Goal: Information Seeking & Learning: Learn about a topic

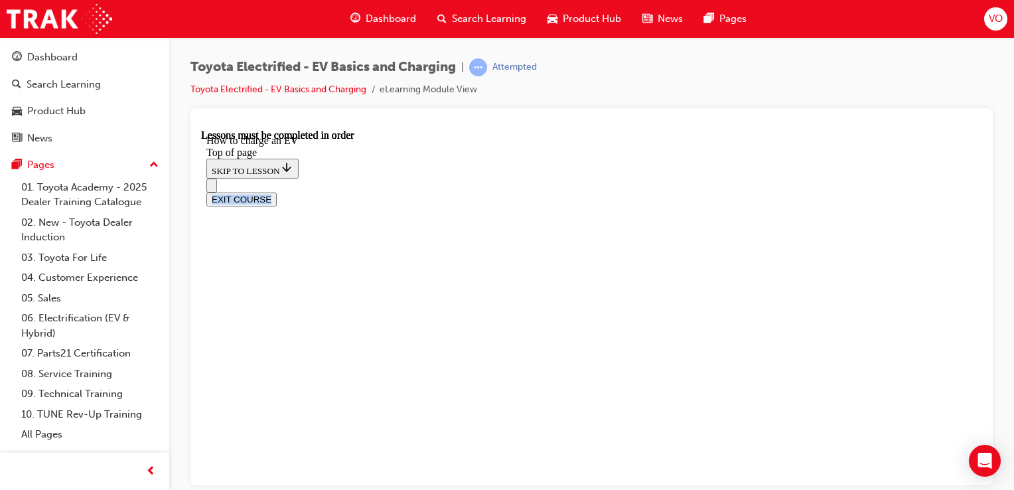
scroll to position [143, 0]
click at [977, 192] on div "EXIT COURSE" at bounding box center [591, 199] width 771 height 14
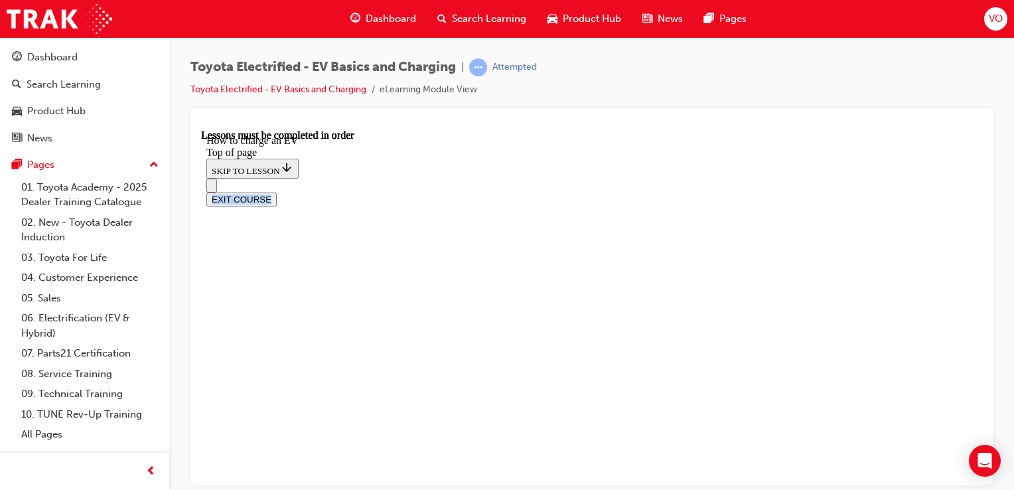
click at [977, 192] on div "EXIT COURSE" at bounding box center [591, 199] width 771 height 14
drag, startPoint x: 974, startPoint y: 307, endPoint x: 1192, endPoint y: 454, distance: 262.0
click at [990, 325] on div at bounding box center [592, 296] width 803 height 377
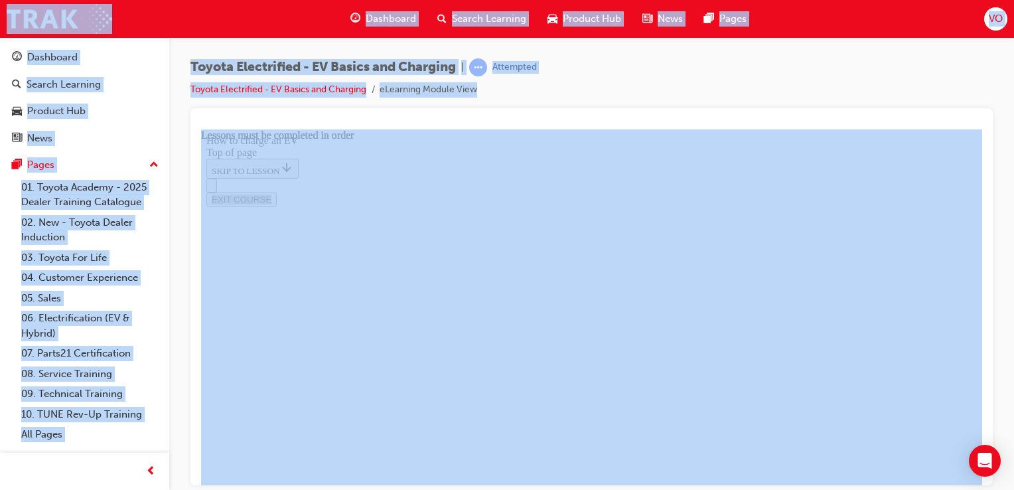
scroll to position [4476, 0]
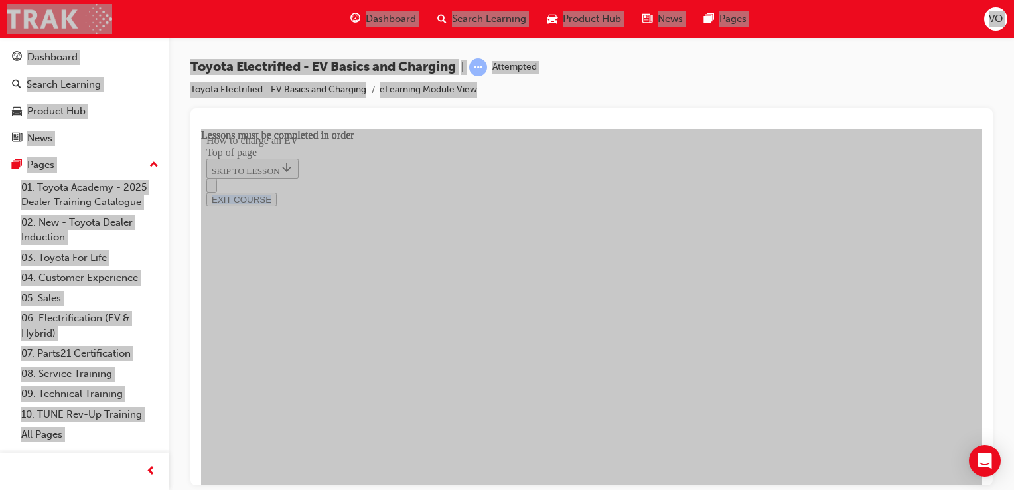
scroll to position [5555, 0]
drag, startPoint x: 761, startPoint y: 376, endPoint x: 843, endPoint y: 337, distance: 91.4
click at [843, 337] on button "Unzoom image" at bounding box center [591, 307] width 781 height 356
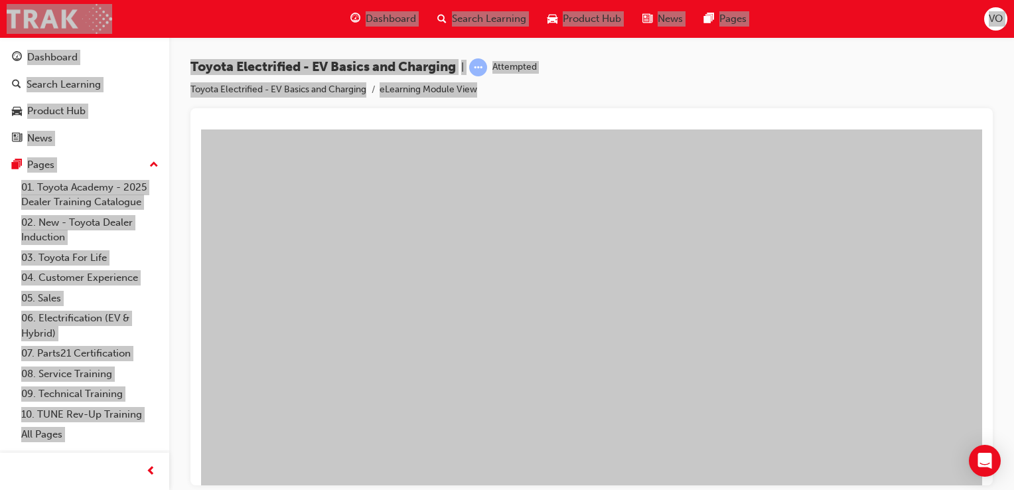
click at [550, 304] on button "Unzoom image" at bounding box center [591, 307] width 781 height 356
click at [653, 290] on button "Unzoom image" at bounding box center [591, 307] width 781 height 356
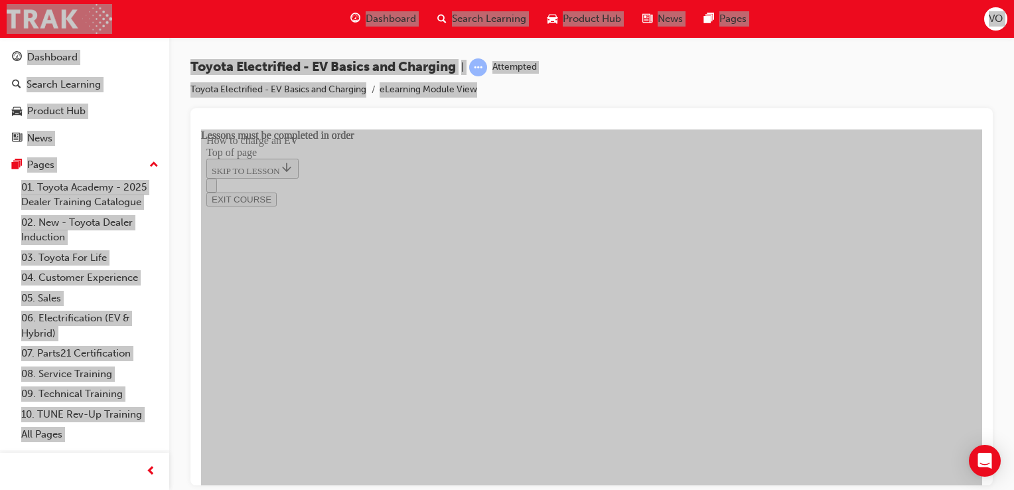
drag, startPoint x: 538, startPoint y: 380, endPoint x: 756, endPoint y: 223, distance: 269.2
drag, startPoint x: 756, startPoint y: 223, endPoint x: 929, endPoint y: 263, distance: 177.1
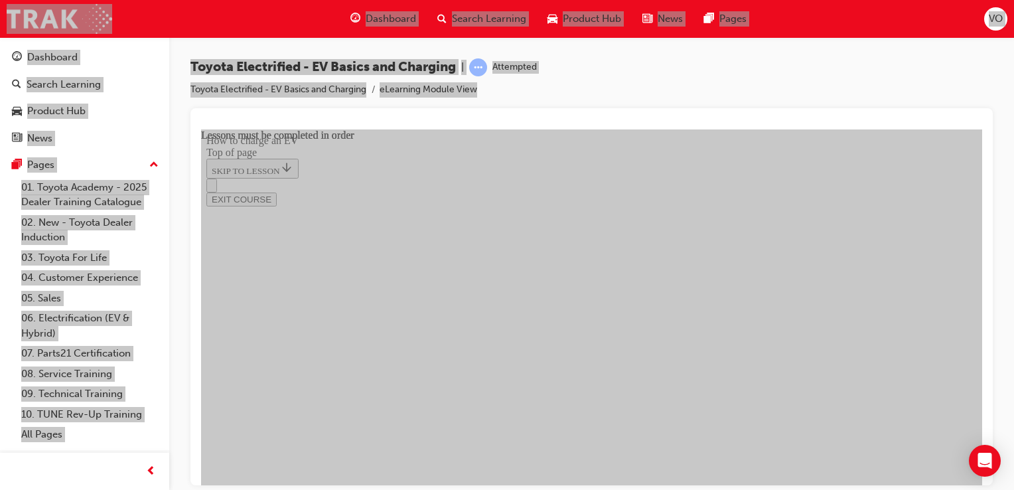
click at [834, 167] on button "Unzoom image" at bounding box center [591, 307] width 781 height 356
click at [975, 192] on div "EXIT COURSE" at bounding box center [591, 199] width 771 height 14
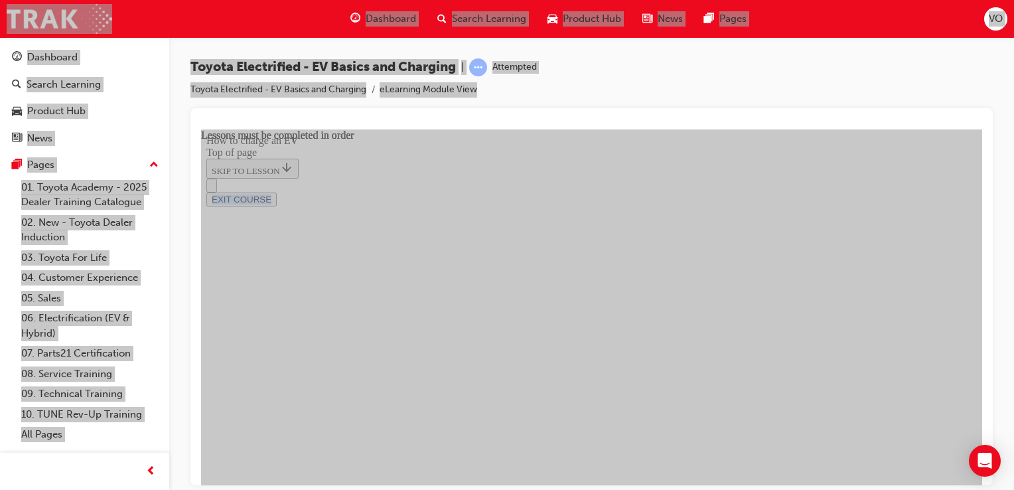
click at [975, 192] on div "EXIT COURSE" at bounding box center [591, 199] width 771 height 14
click at [220, 188] on icon "Open navigation menu" at bounding box center [218, 192] width 13 height 9
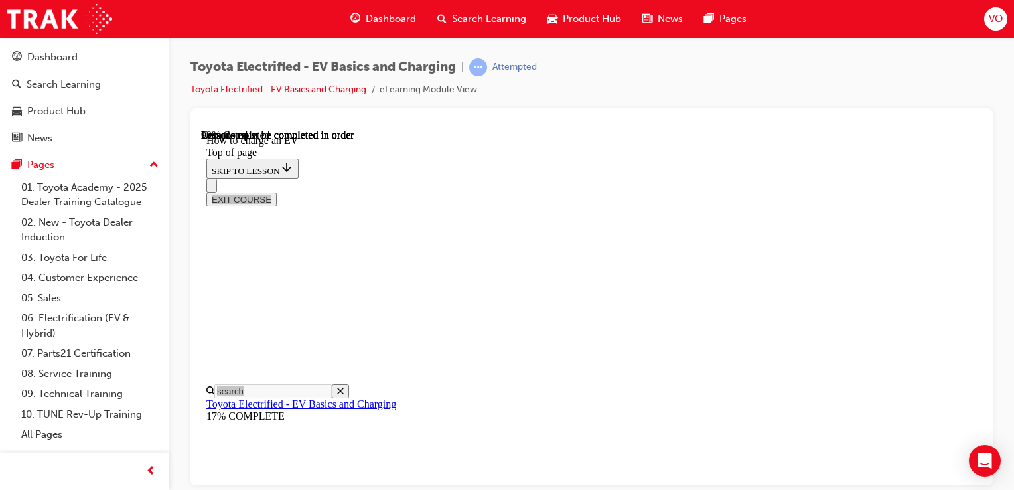
drag, startPoint x: 1175, startPoint y: 574, endPoint x: 621, endPoint y: 443, distance: 568.7
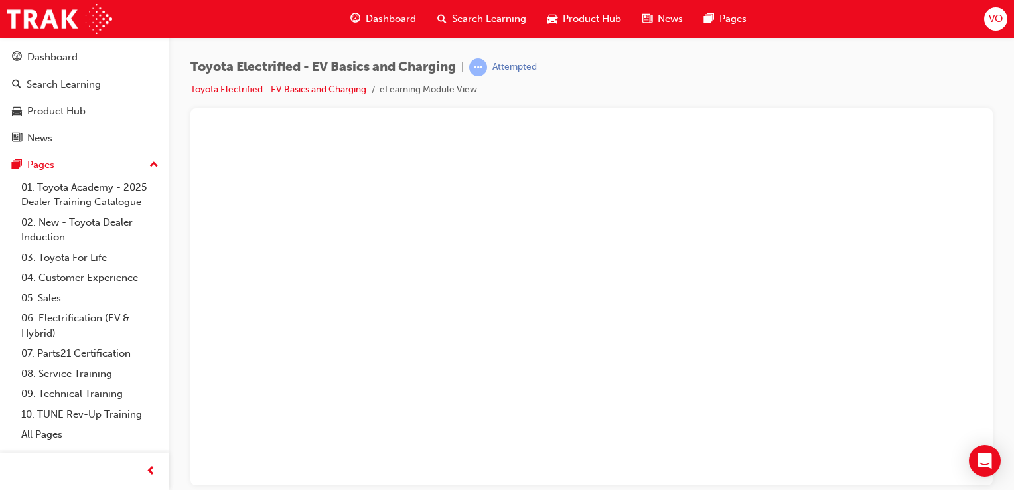
click at [995, 429] on div "Toyota Electrified - EV Basics and Charging | Attempted Toyota Electrified - EV…" at bounding box center [591, 247] width 845 height 420
click at [933, 380] on button "Unzoom image" at bounding box center [591, 307] width 781 height 356
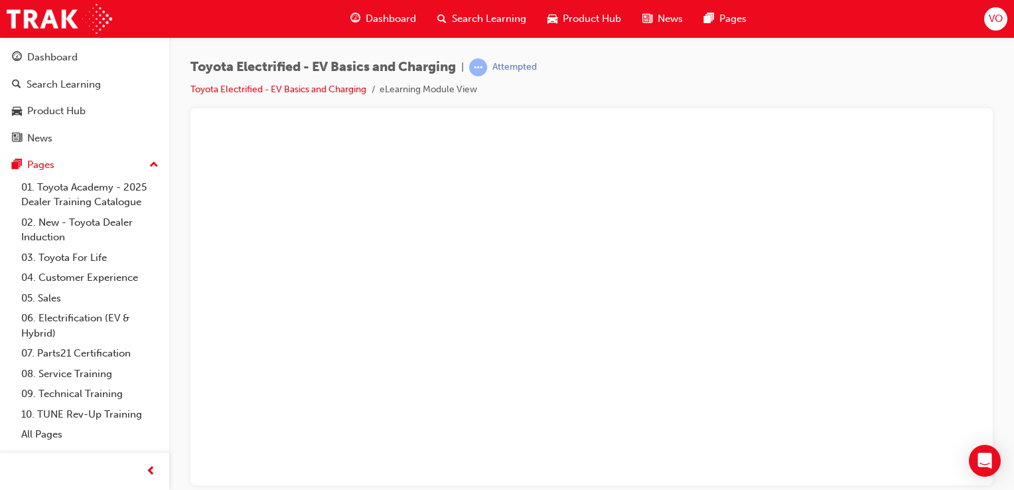
click at [748, 425] on button "Unzoom image" at bounding box center [591, 307] width 781 height 356
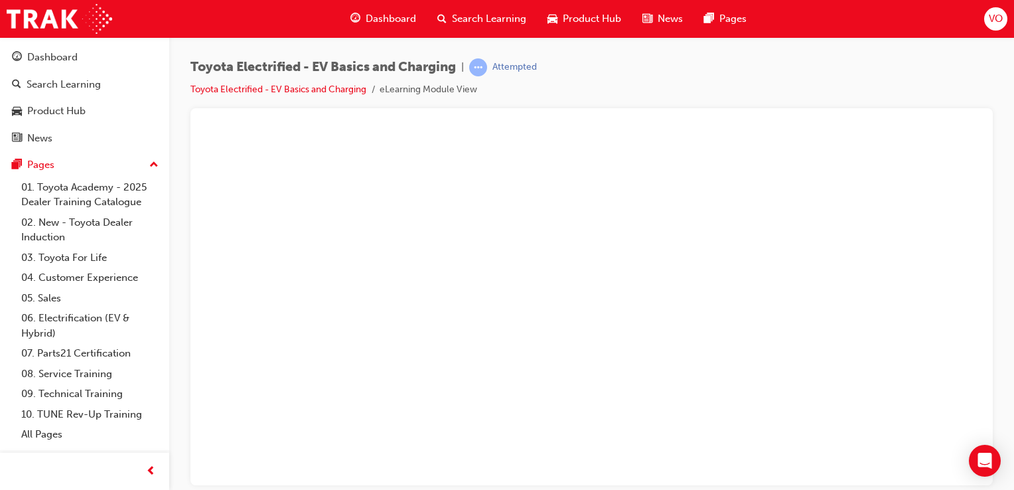
click at [847, 418] on button "Unzoom image" at bounding box center [591, 307] width 781 height 356
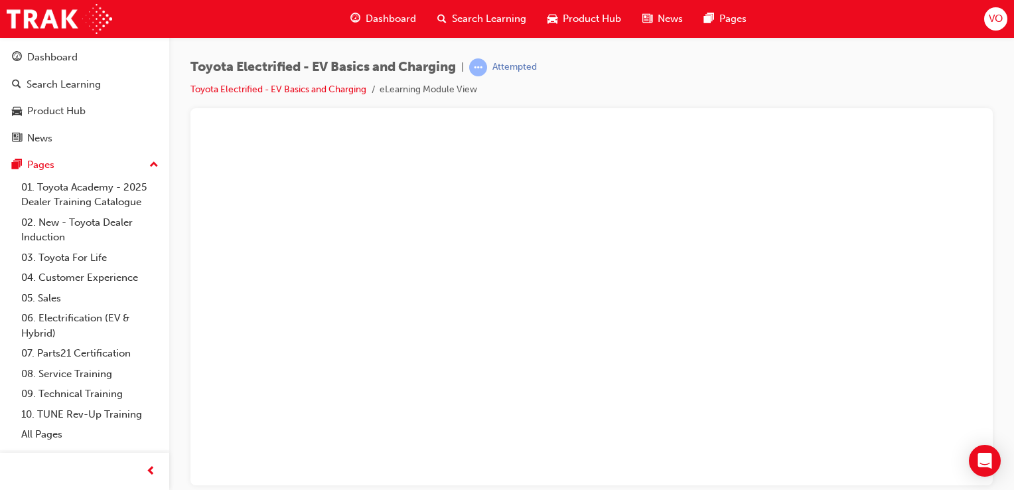
click at [447, 416] on button "Unzoom image" at bounding box center [591, 307] width 781 height 356
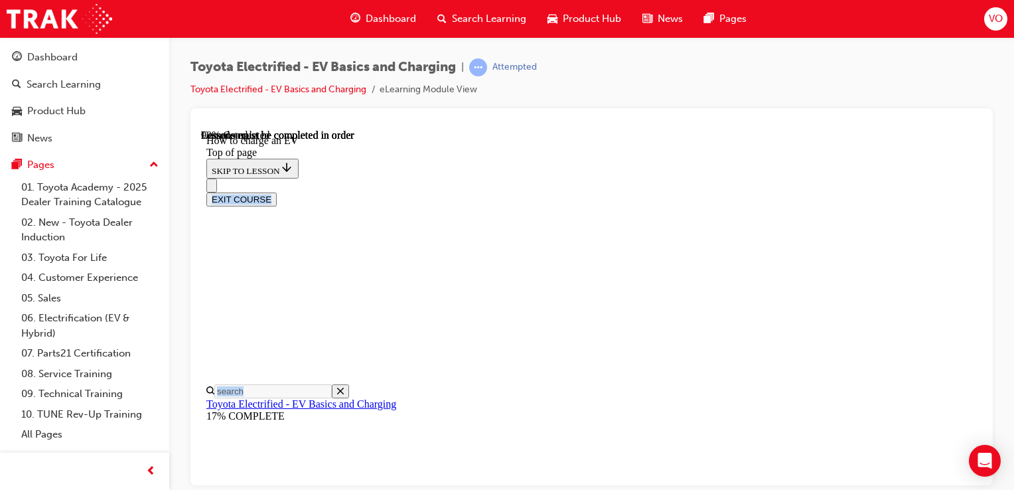
scroll to position [3889, 0]
click at [974, 192] on div "EXIT COURSE" at bounding box center [591, 199] width 771 height 14
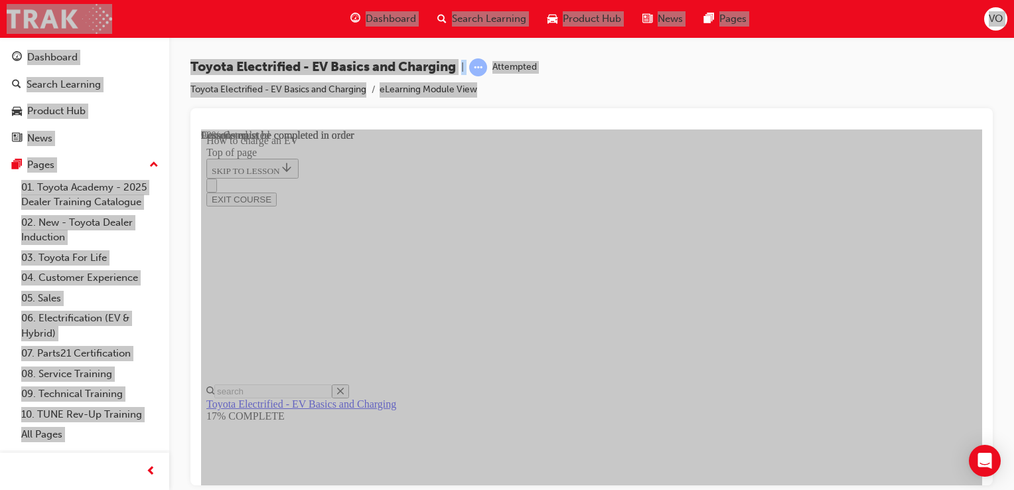
drag, startPoint x: 1180, startPoint y: 607, endPoint x: 1205, endPoint y: 449, distance: 159.4
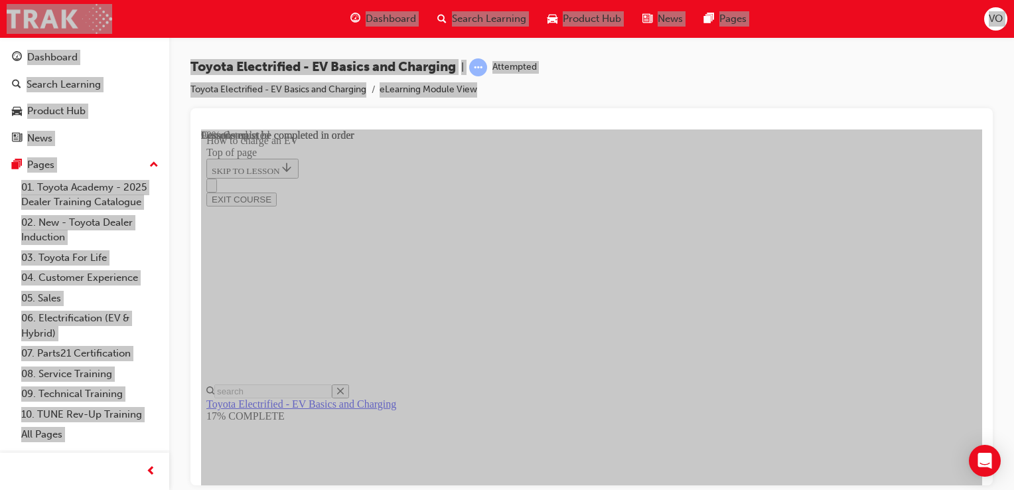
click at [977, 192] on div "EXIT COURSE" at bounding box center [591, 199] width 771 height 14
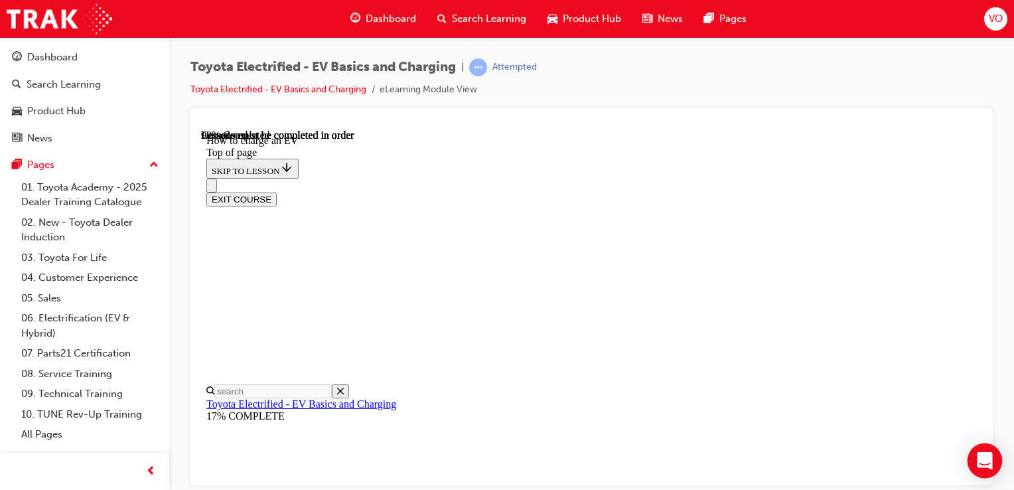
scroll to position [2629, 0]
click at [974, 192] on div "EXIT COURSE" at bounding box center [591, 199] width 771 height 14
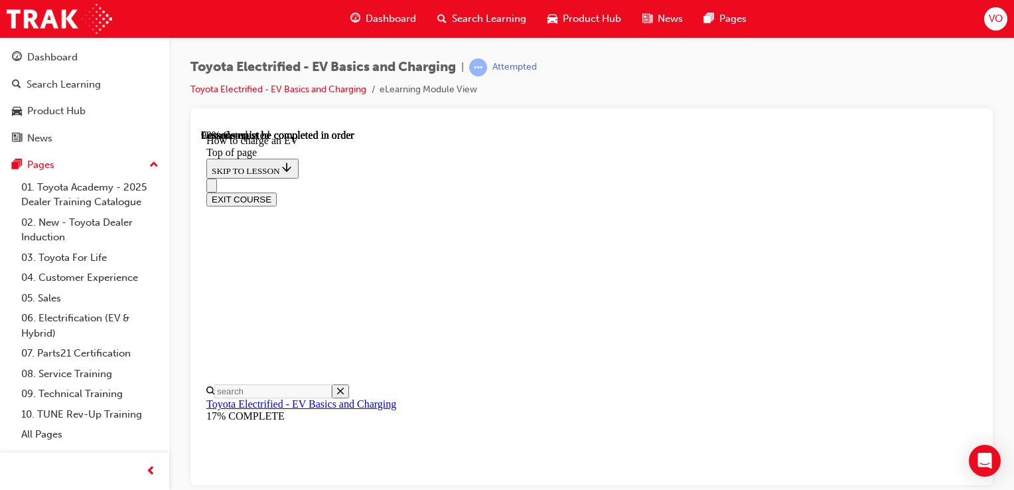
scroll to position [1012, 0]
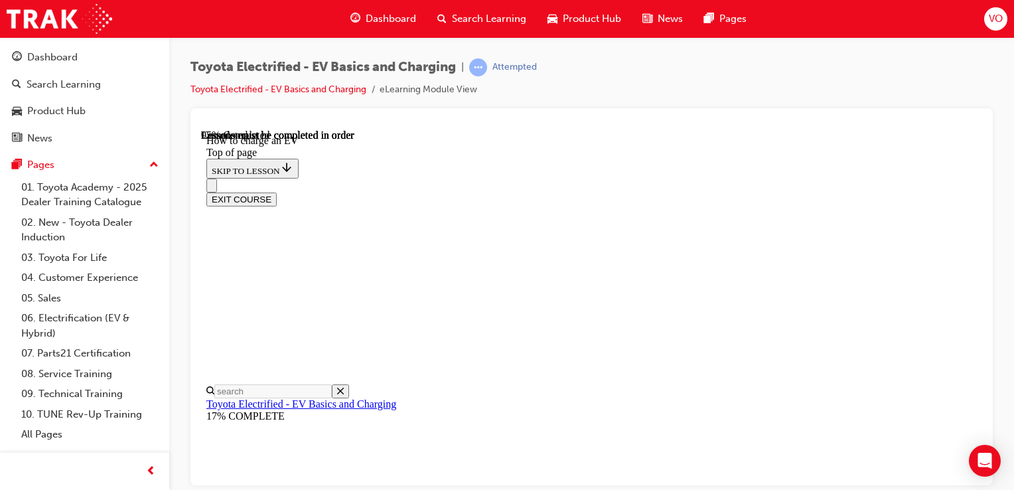
click at [976, 192] on div "EXIT COURSE" at bounding box center [591, 199] width 771 height 14
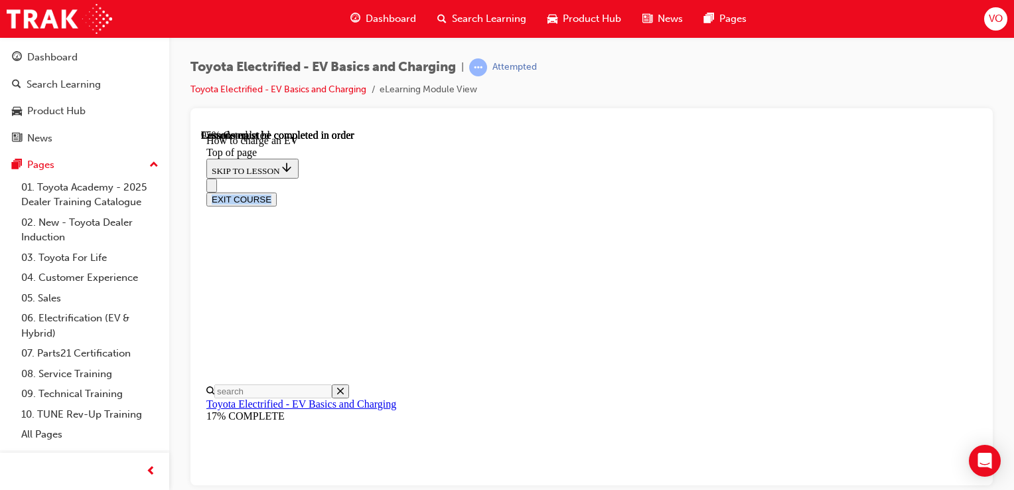
click at [976, 192] on div "EXIT COURSE" at bounding box center [591, 199] width 771 height 14
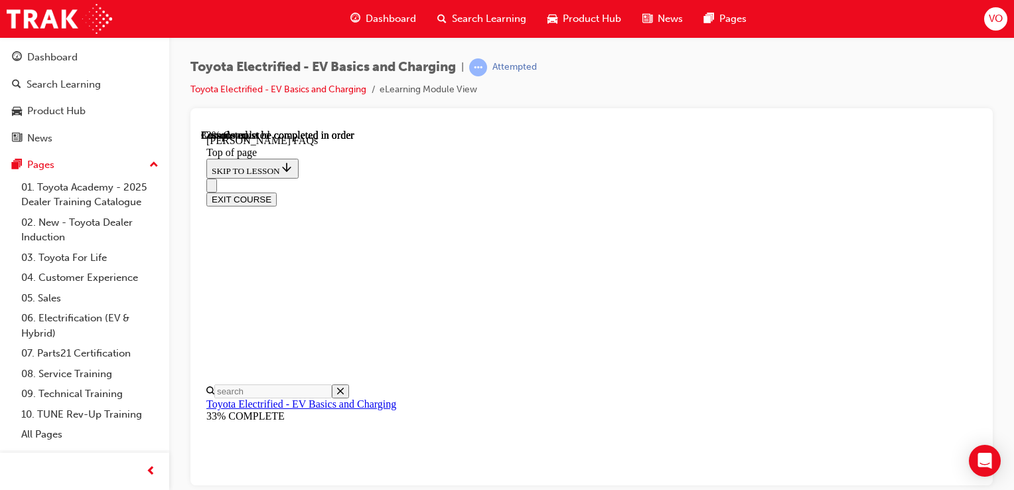
scroll to position [451, 0]
drag, startPoint x: 977, startPoint y: 246, endPoint x: 1189, endPoint y: 438, distance: 285.7
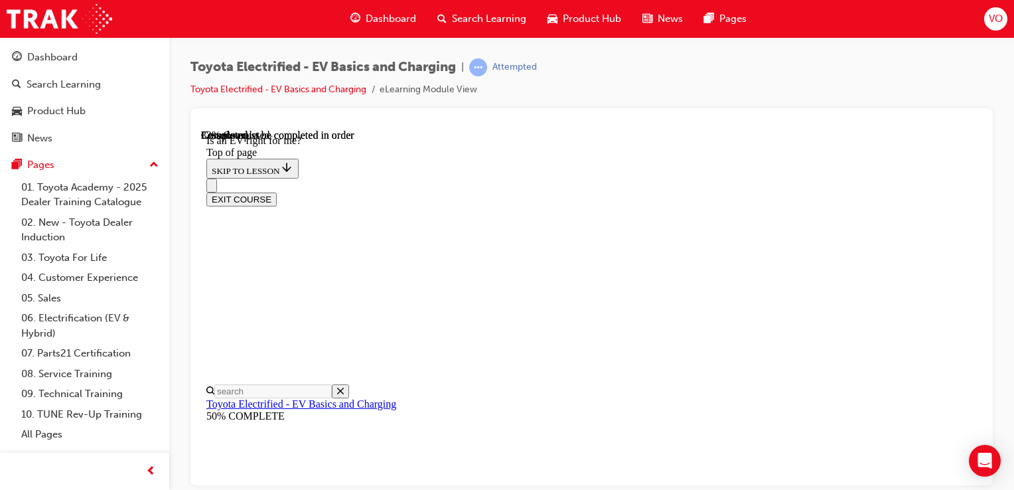
scroll to position [441, 0]
drag, startPoint x: 977, startPoint y: 191, endPoint x: 1186, endPoint y: 377, distance: 279.3
drag, startPoint x: 1186, startPoint y: 378, endPoint x: 974, endPoint y: 244, distance: 250.3
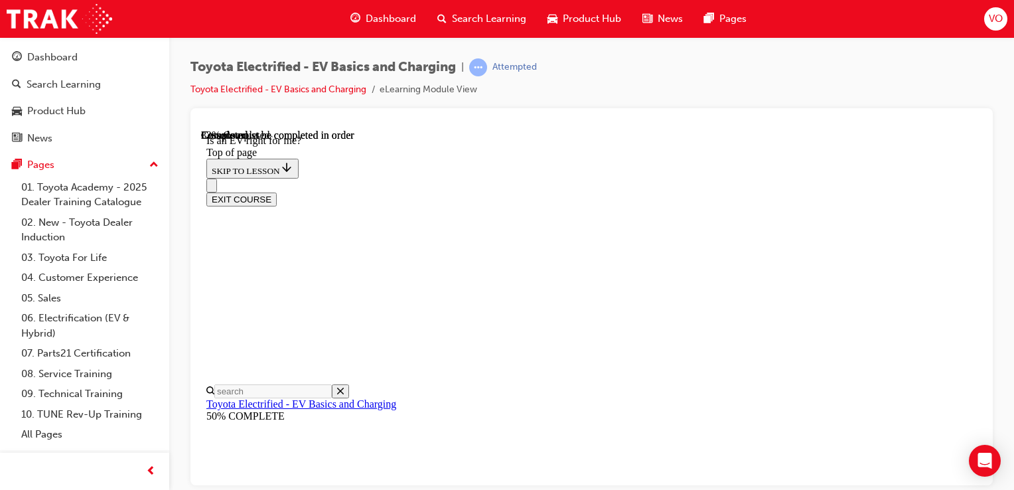
scroll to position [895, 0]
click at [977, 192] on div "EXIT COURSE" at bounding box center [591, 199] width 771 height 14
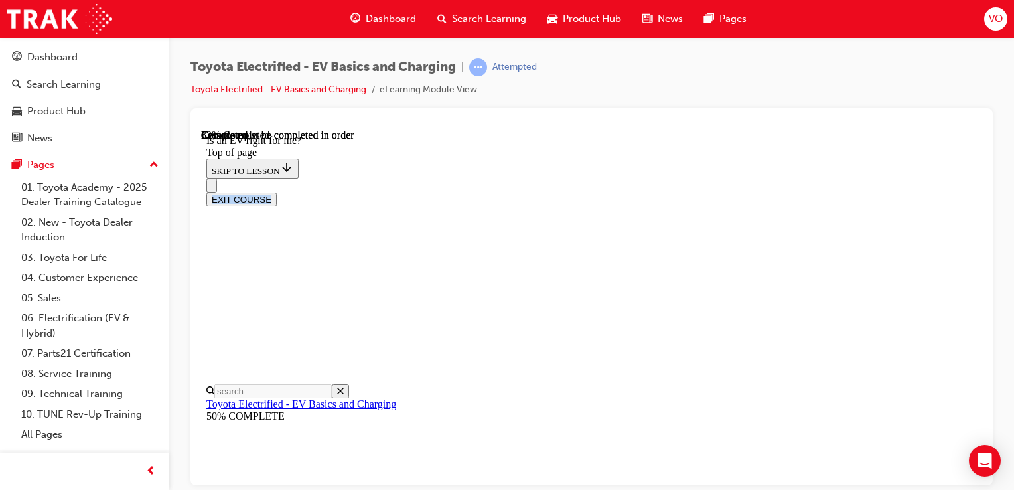
click at [977, 192] on div "EXIT COURSE" at bounding box center [591, 199] width 771 height 14
drag, startPoint x: 974, startPoint y: 430, endPoint x: 1186, endPoint y: 605, distance: 274.4
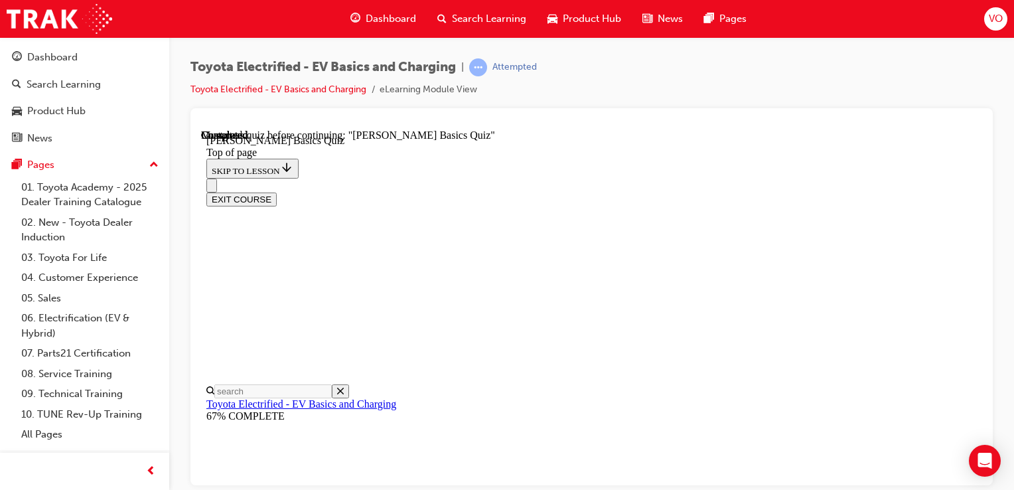
scroll to position [183, 0]
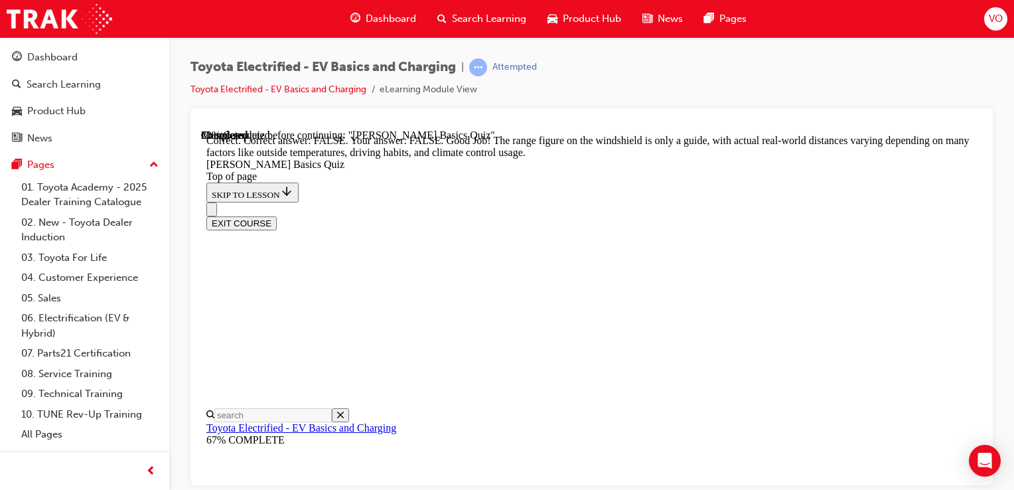
scroll to position [372, 0]
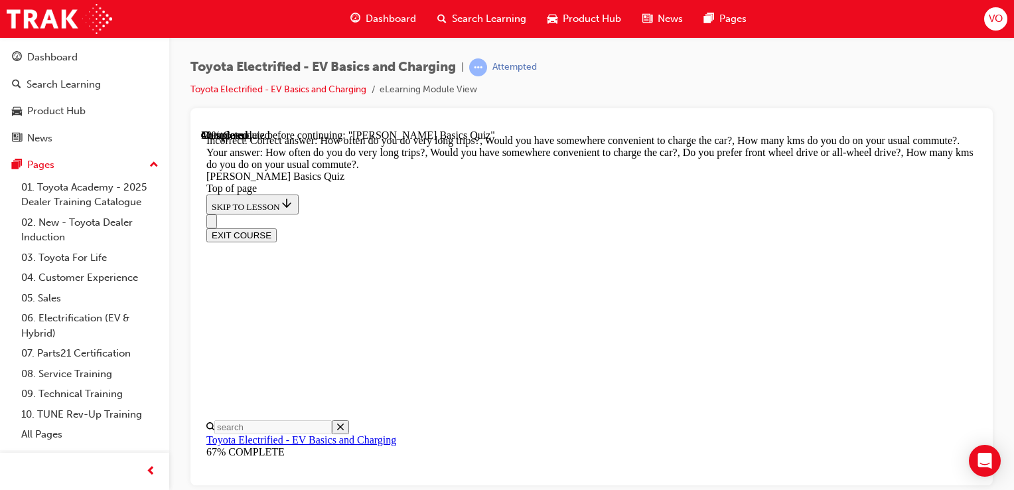
scroll to position [427, 0]
click at [977, 228] on div "EXIT COURSE" at bounding box center [591, 235] width 771 height 14
click at [976, 228] on div "EXIT COURSE" at bounding box center [591, 235] width 771 height 14
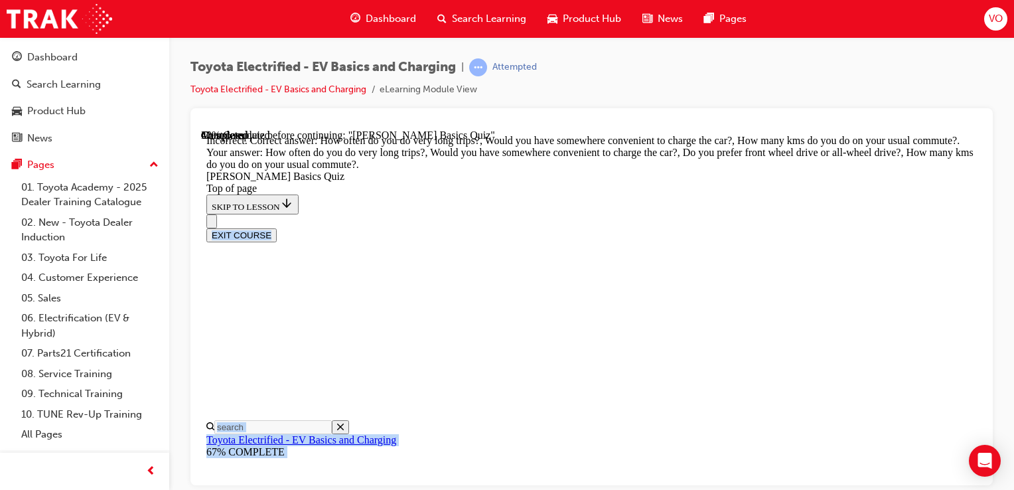
drag, startPoint x: 976, startPoint y: 137, endPoint x: 655, endPoint y: 487, distance: 474.9
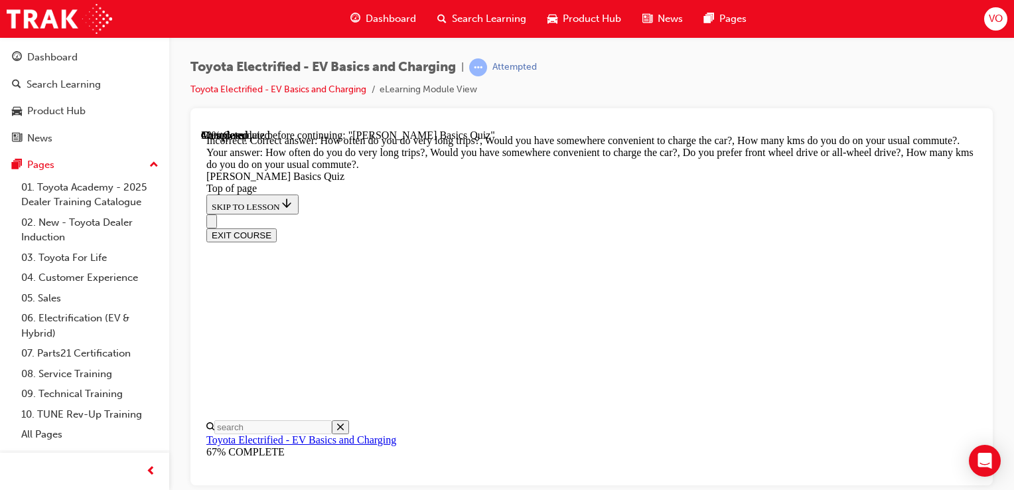
drag, startPoint x: 971, startPoint y: 356, endPoint x: 980, endPoint y: 345, distance: 14.2
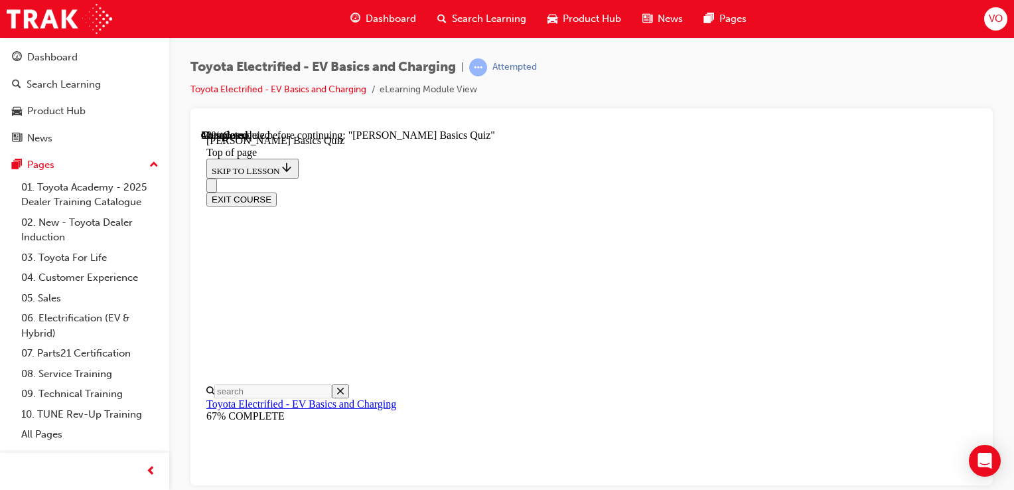
scroll to position [40, 0]
click at [990, 386] on div at bounding box center [592, 296] width 803 height 377
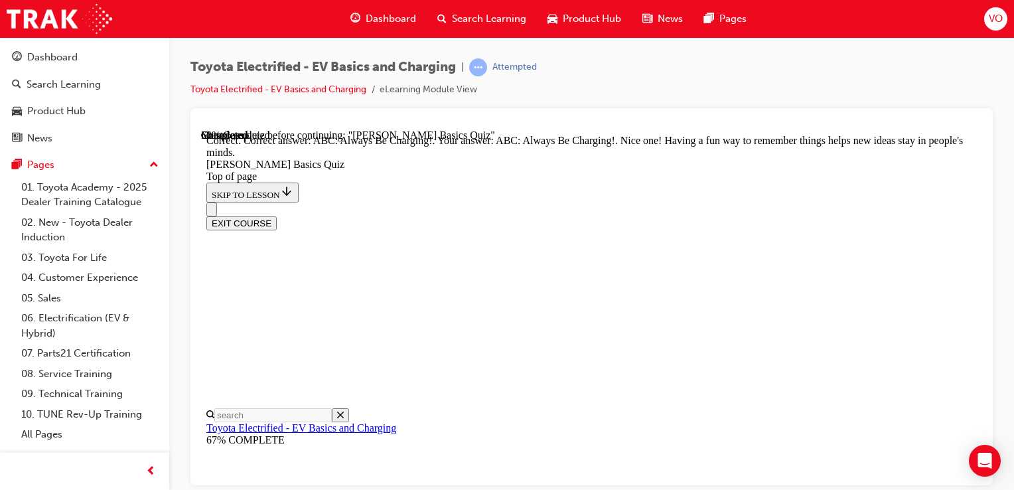
scroll to position [394, 0]
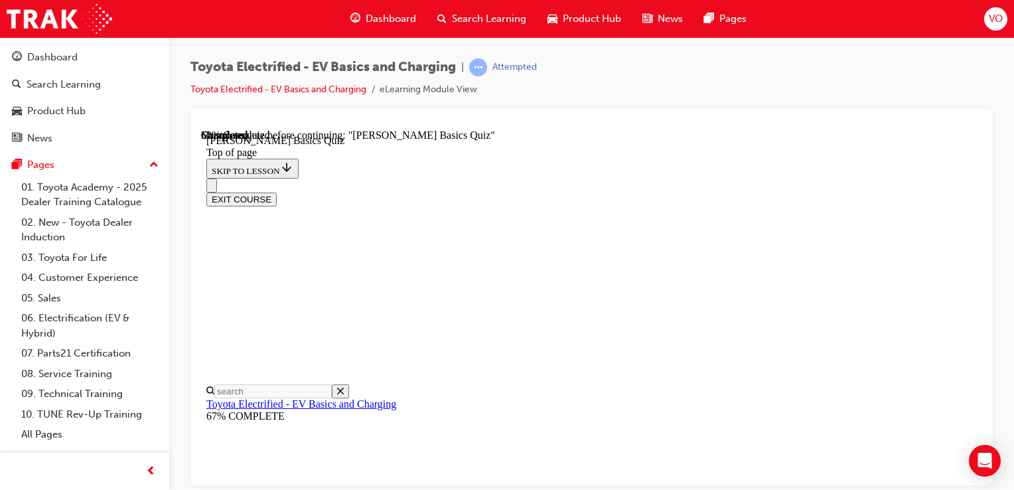
scroll to position [343, 0]
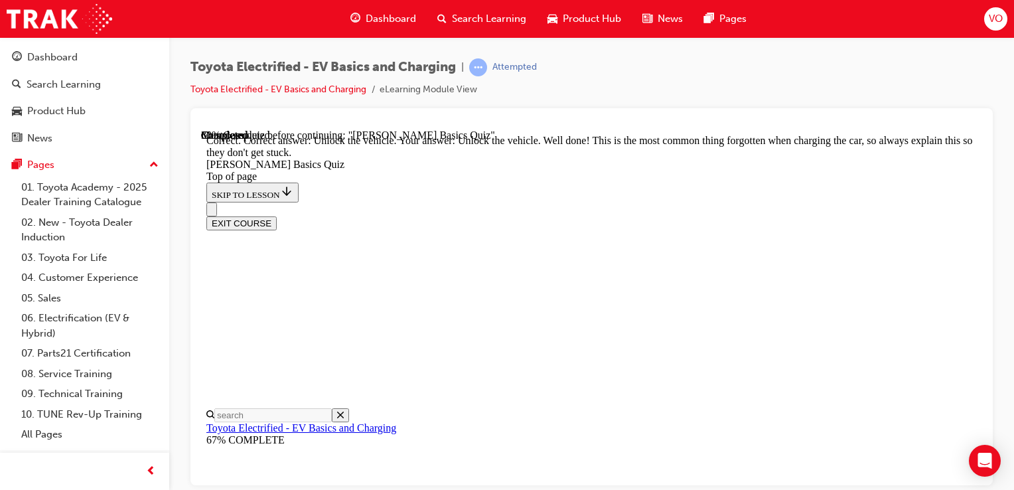
scroll to position [554, 0]
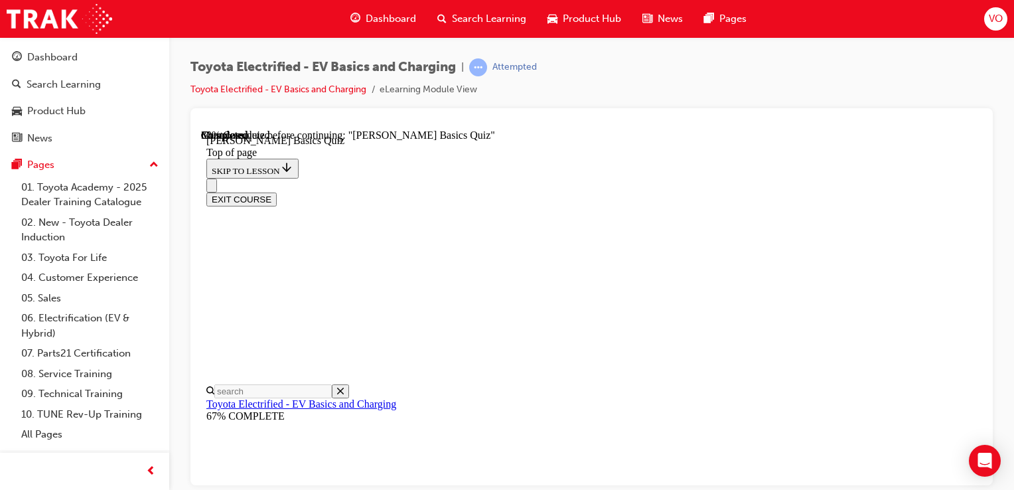
scroll to position [204, 0]
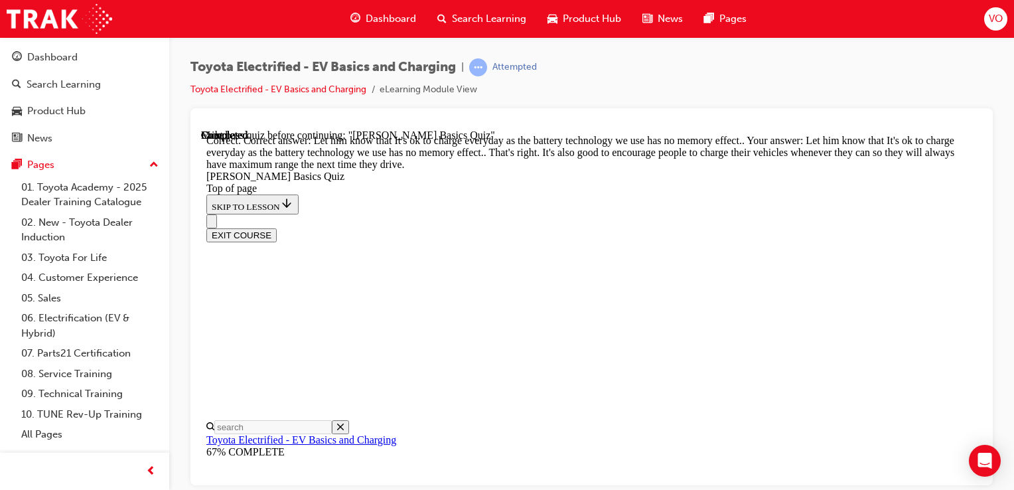
scroll to position [419, 0]
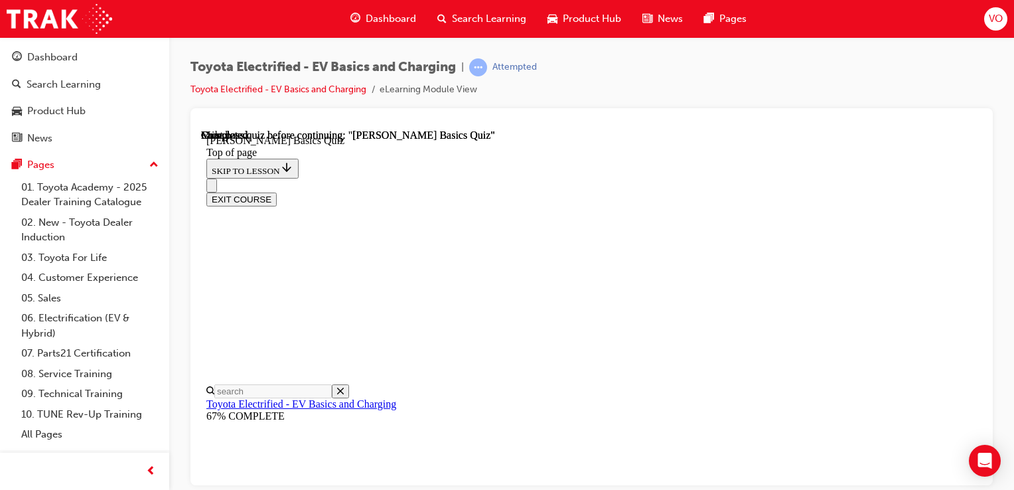
scroll to position [319, 0]
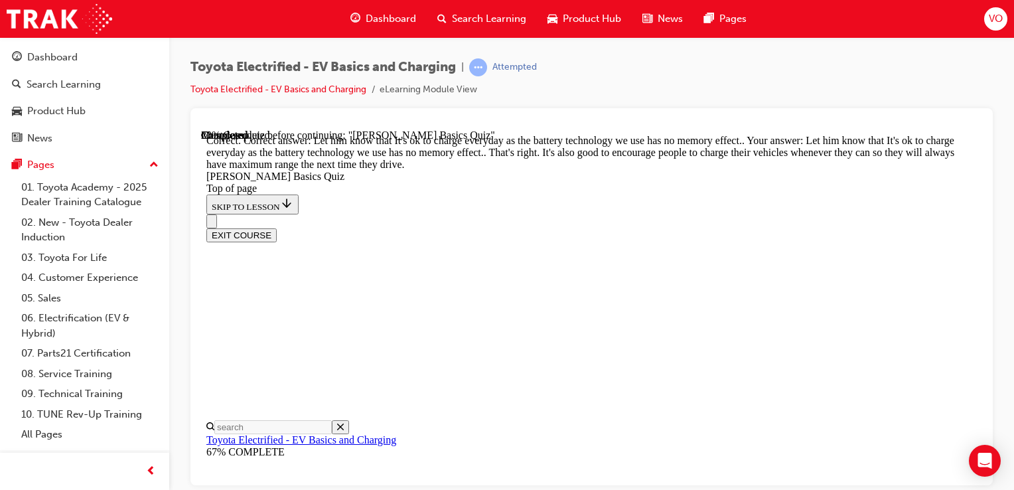
scroll to position [419, 0]
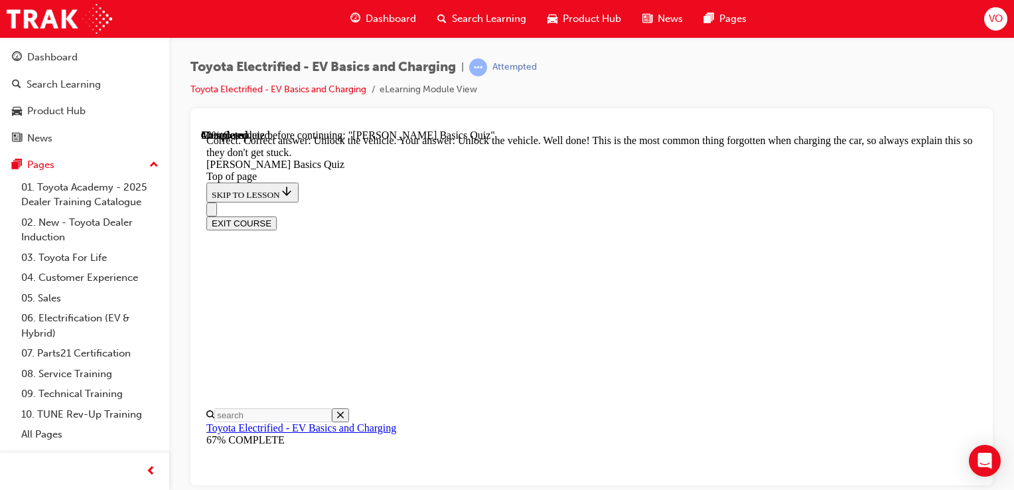
scroll to position [554, 0]
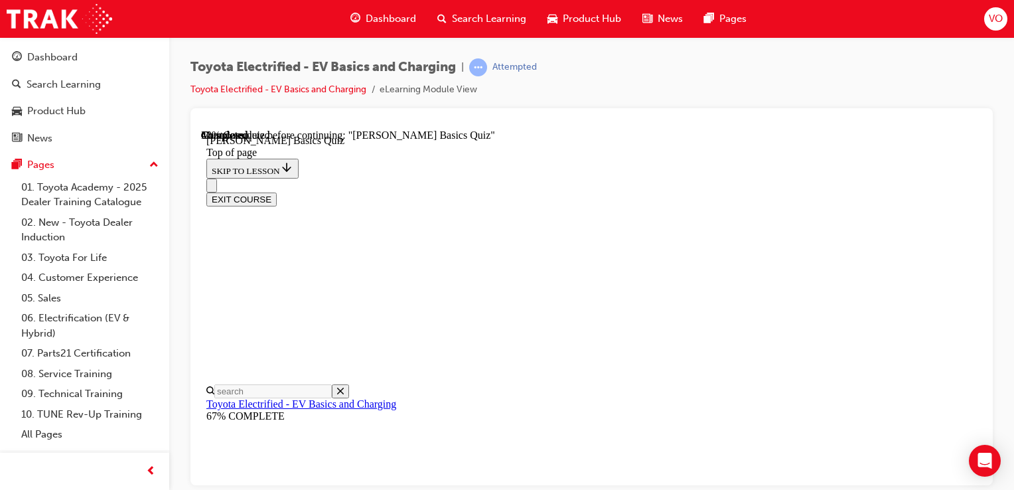
scroll to position [40, 0]
drag, startPoint x: 967, startPoint y: 285, endPoint x: 536, endPoint y: 400, distance: 446.0
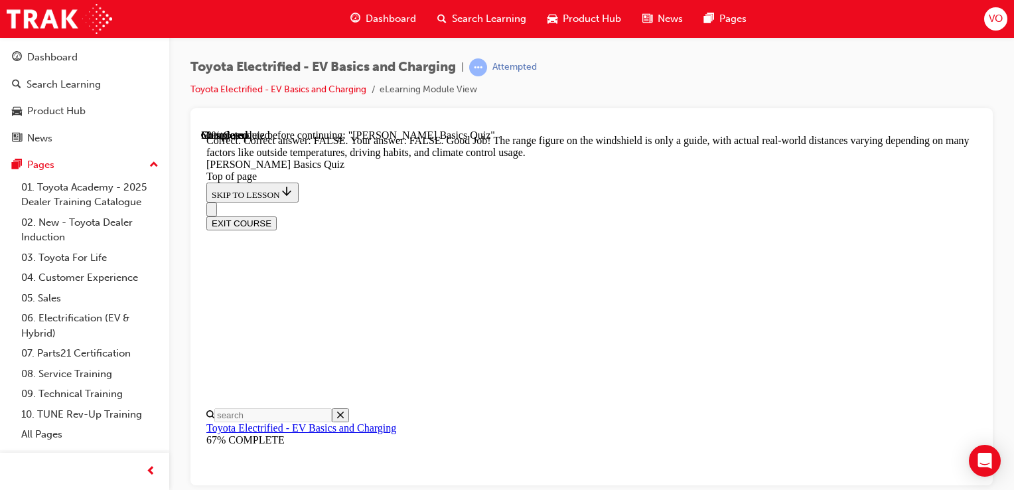
scroll to position [372, 0]
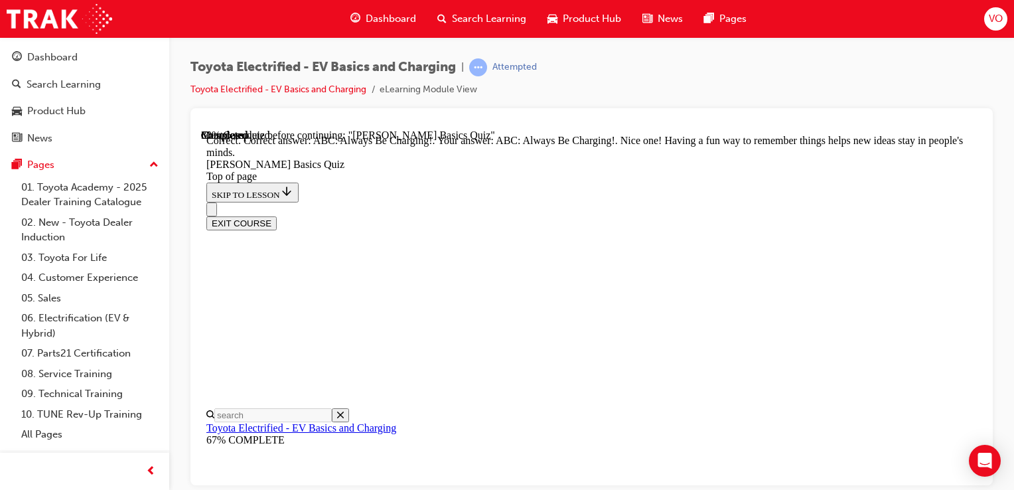
scroll to position [394, 0]
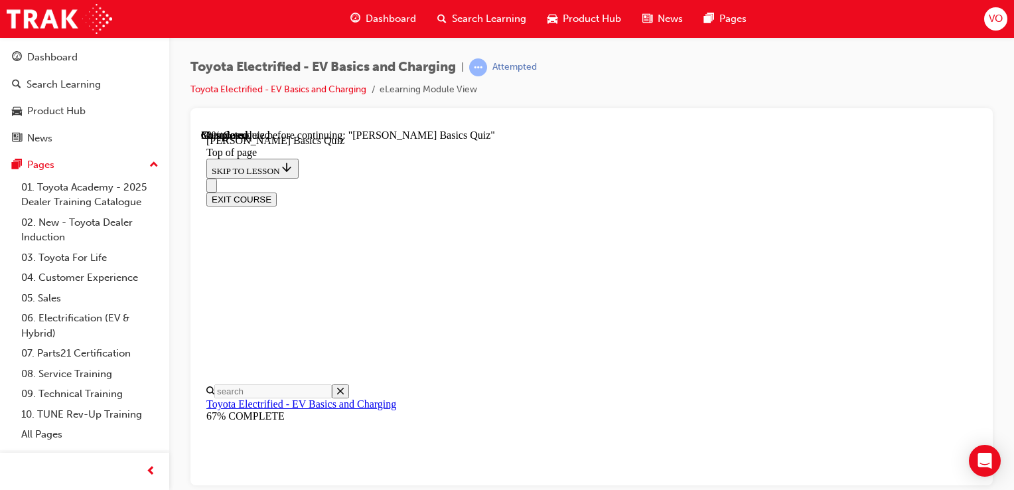
scroll to position [212, 0]
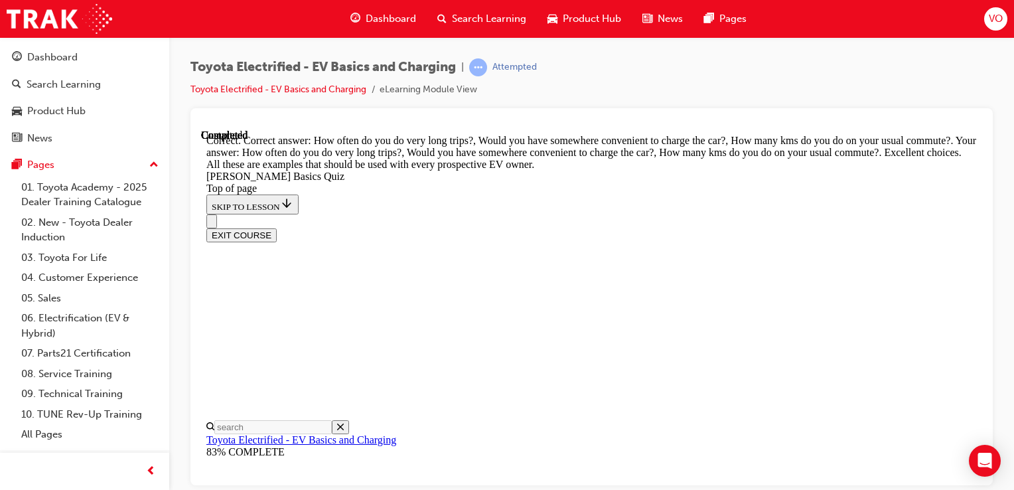
scroll to position [510, 0]
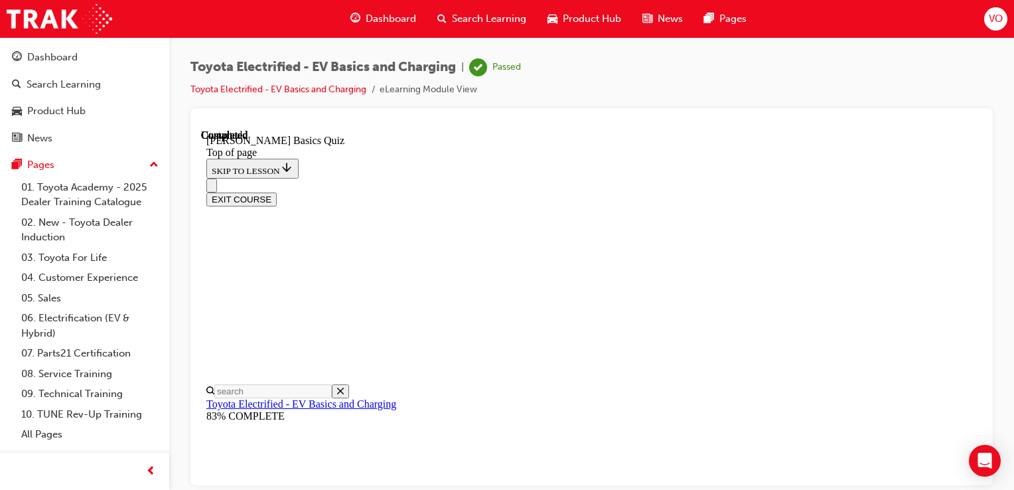
scroll to position [364, 0]
click at [98, 232] on link "02. New - Toyota Dealer Induction" at bounding box center [90, 229] width 148 height 35
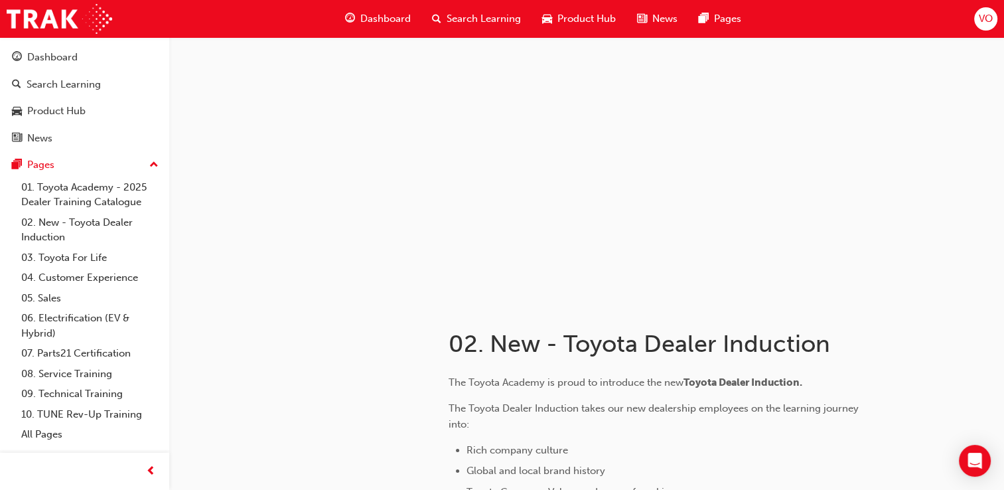
click at [392, 6] on div "Dashboard" at bounding box center [378, 18] width 87 height 27
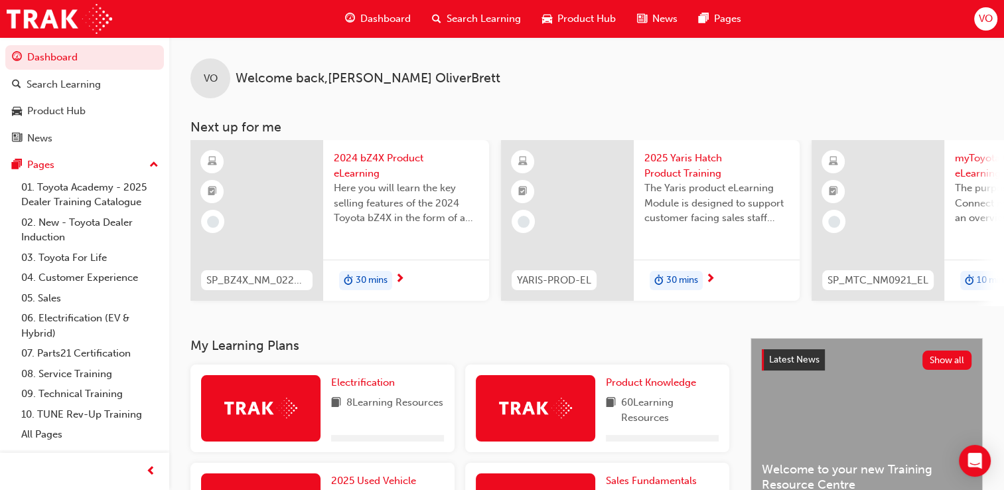
click at [392, 6] on div "Dashboard" at bounding box center [378, 18] width 87 height 27
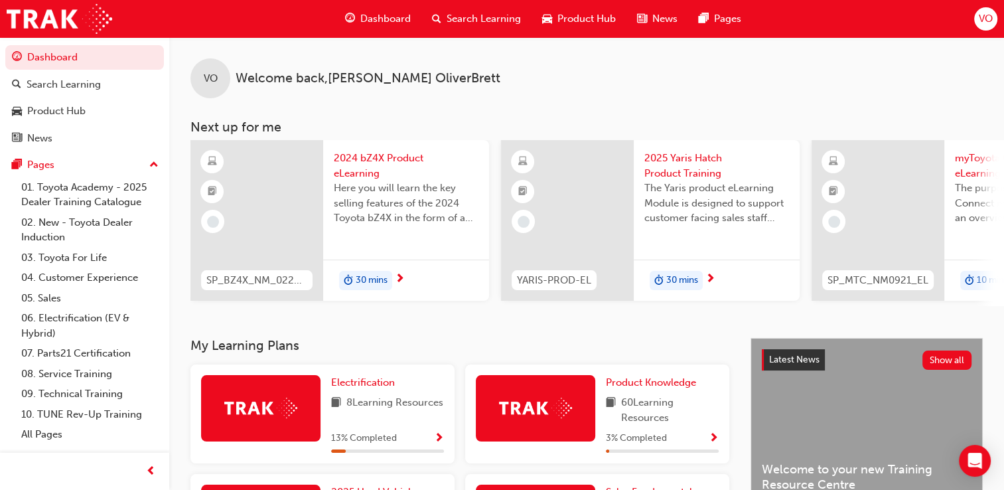
click at [426, 289] on div "30 mins" at bounding box center [406, 281] width 166 height 42
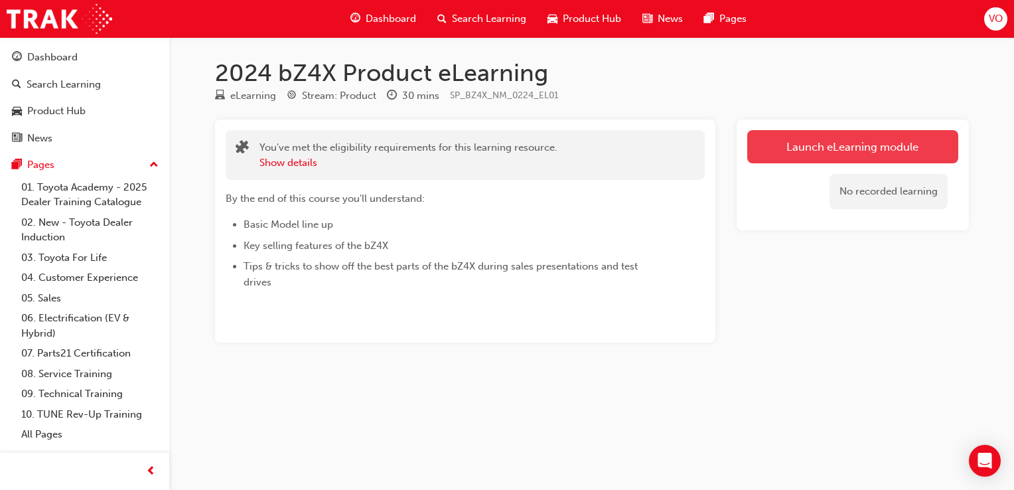
click at [800, 131] on link "Launch eLearning module" at bounding box center [852, 146] width 211 height 33
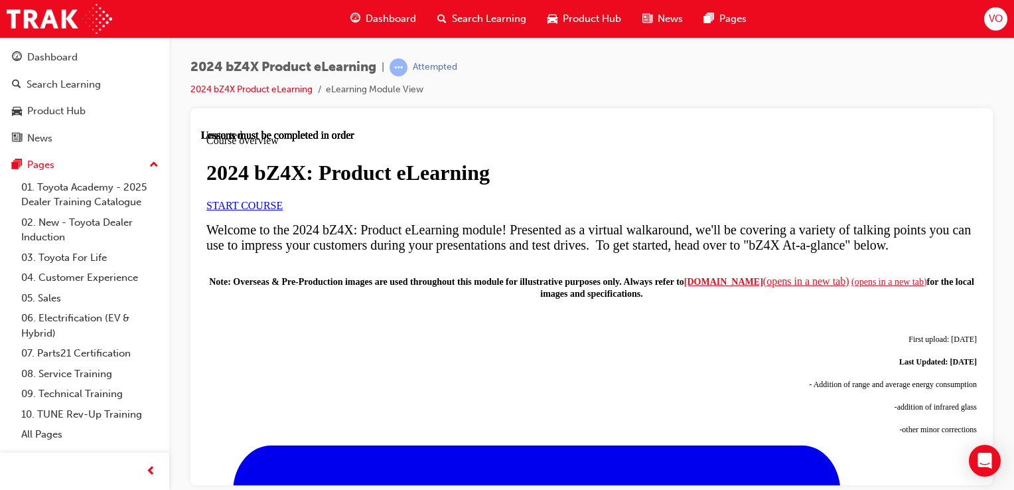
click at [283, 210] on span "START COURSE" at bounding box center [244, 204] width 76 height 11
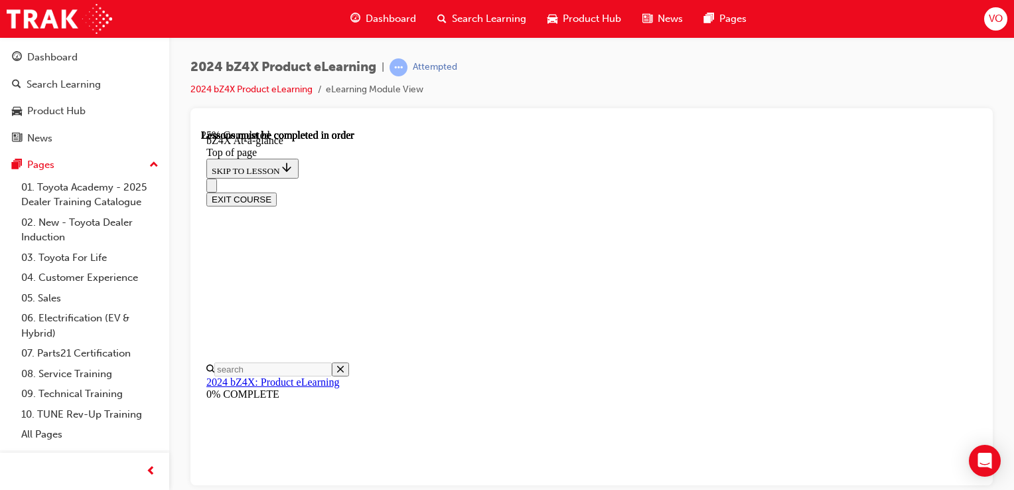
scroll to position [475, 0]
